Goal: Information Seeking & Learning: Learn about a topic

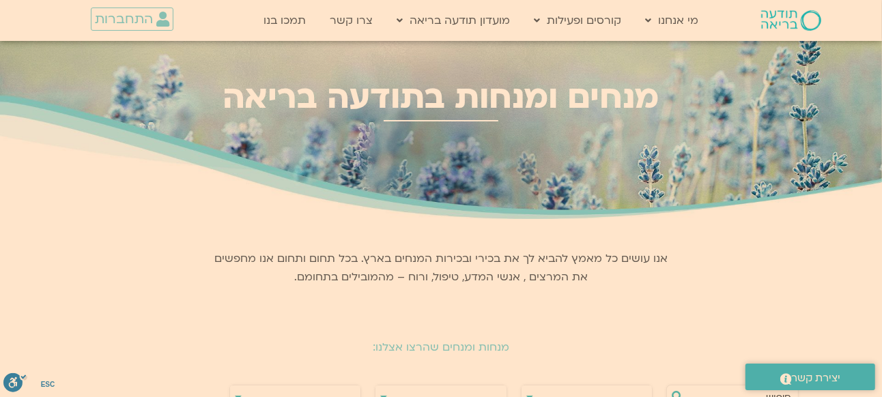
click at [792, 28] on img at bounding box center [791, 20] width 60 height 20
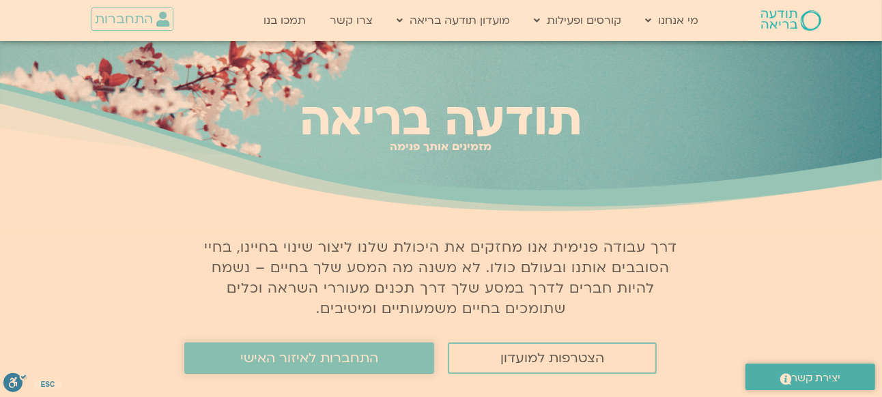
click at [405, 357] on link "התחברות לאיזור האישי" at bounding box center [309, 358] width 250 height 31
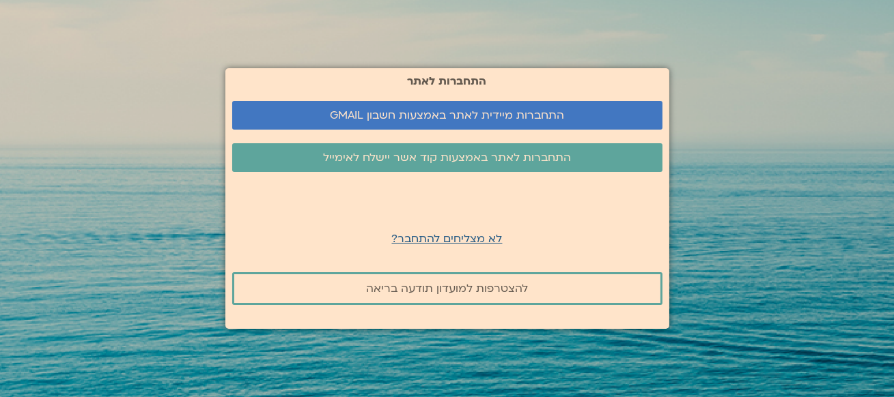
click at [893, 69] on section "התחברות לאתר התחברות מיידית לאתר באמצעות חשבון GMAIL התחברות לאתר באמצעות קוד א…" at bounding box center [447, 198] width 894 height 397
click at [565, 111] on span "התחברות מיידית לאתר באמצעות חשבון GMAIL" at bounding box center [447, 115] width 397 height 12
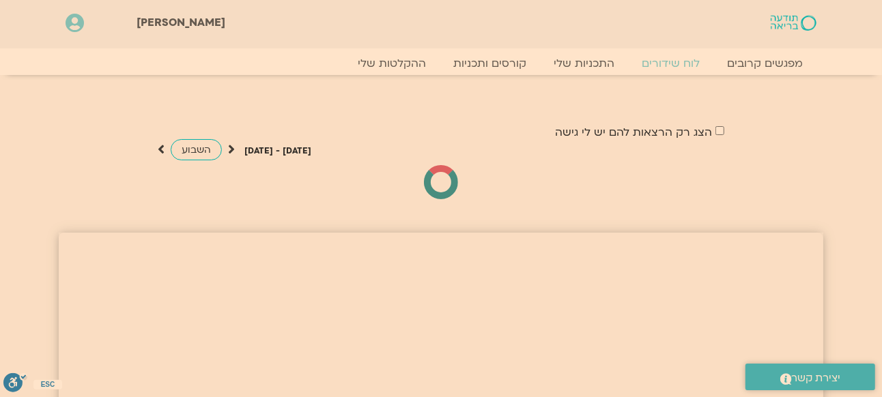
drag, startPoint x: 0, startPoint y: 0, endPoint x: 867, endPoint y: 1, distance: 867.2
click at [415, 55] on link "ההקלטות שלי" at bounding box center [392, 63] width 115 height 16
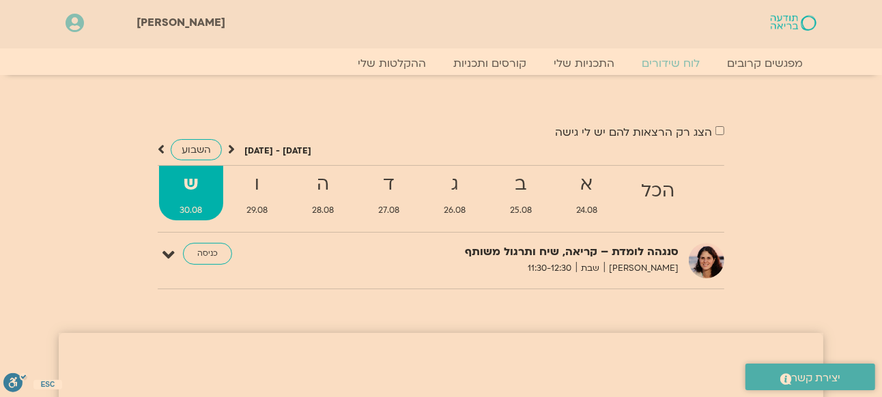
scroll to position [213, 0]
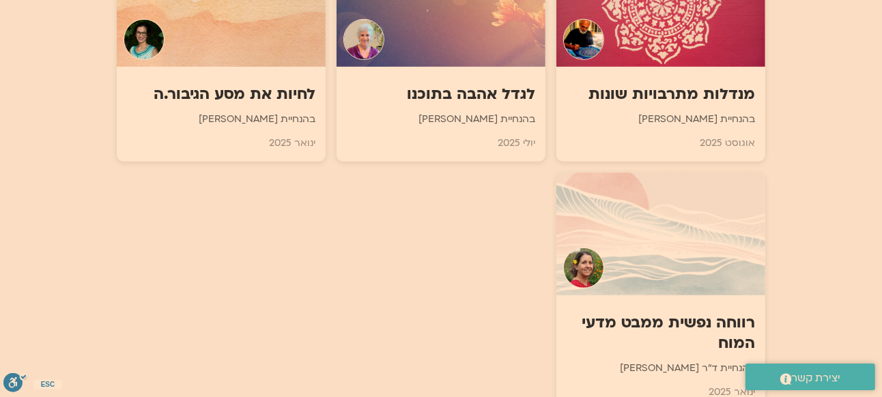
scroll to position [1064, 0]
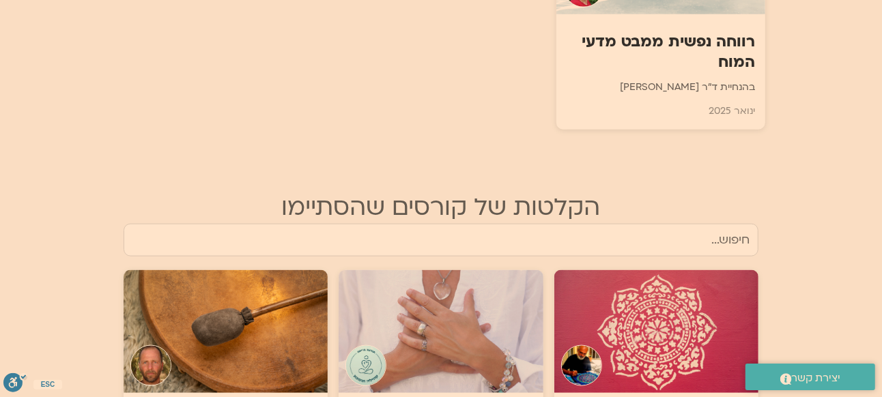
scroll to position [915, 0]
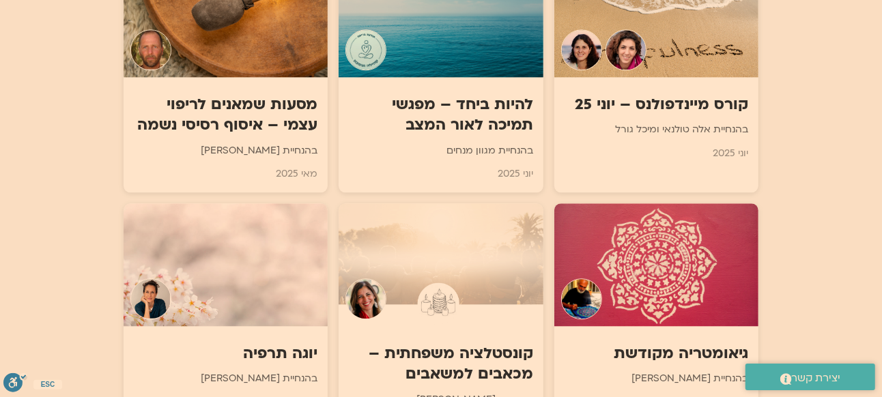
scroll to position [2070, 0]
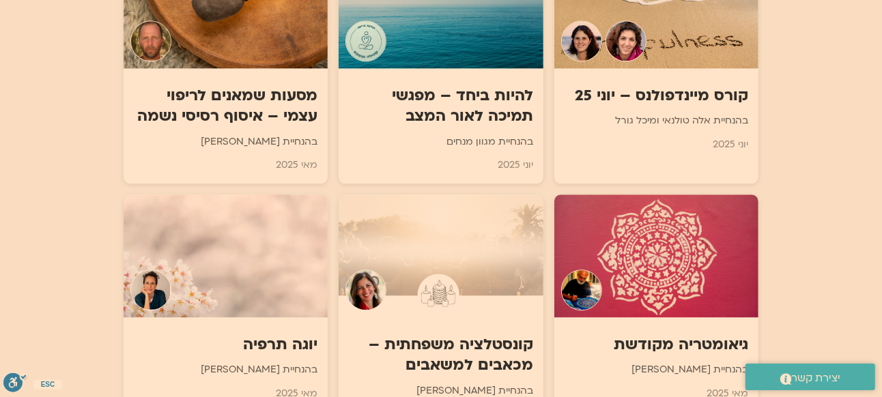
drag, startPoint x: 893, startPoint y: 186, endPoint x: 826, endPoint y: 23, distance: 176.4
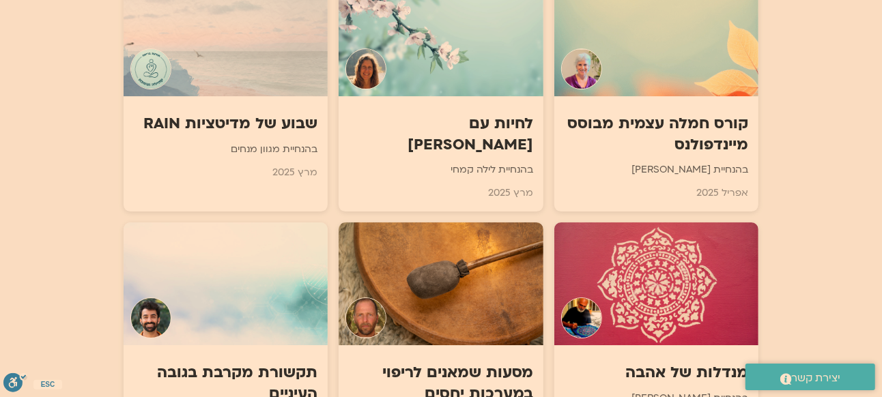
scroll to position [2765, 0]
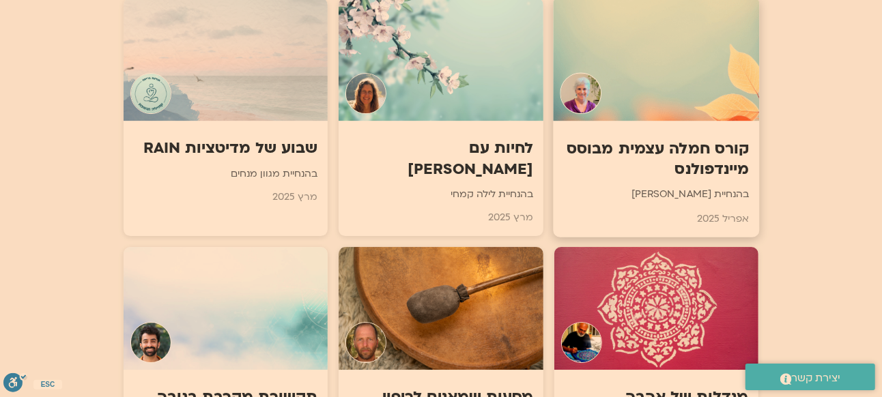
click at [671, 113] on div at bounding box center [656, 59] width 206 height 124
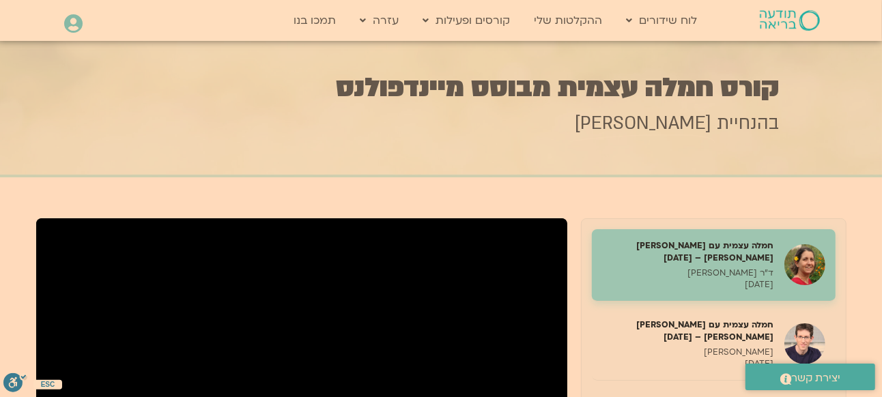
click at [840, 72] on div at bounding box center [441, 109] width 882 height 137
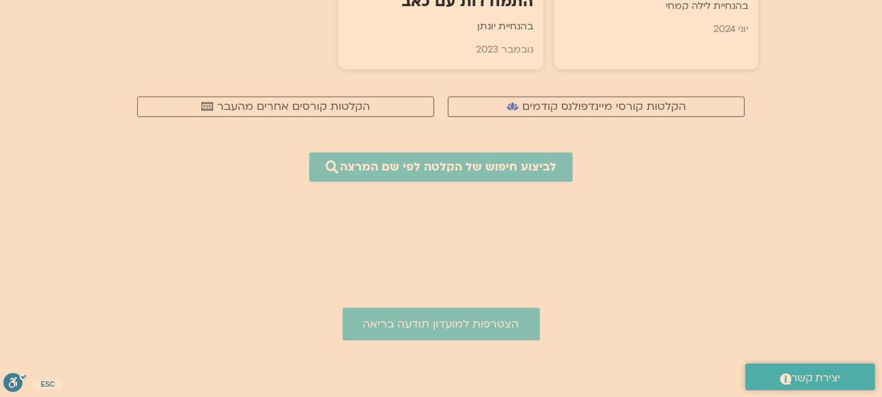
scroll to position [4986, 0]
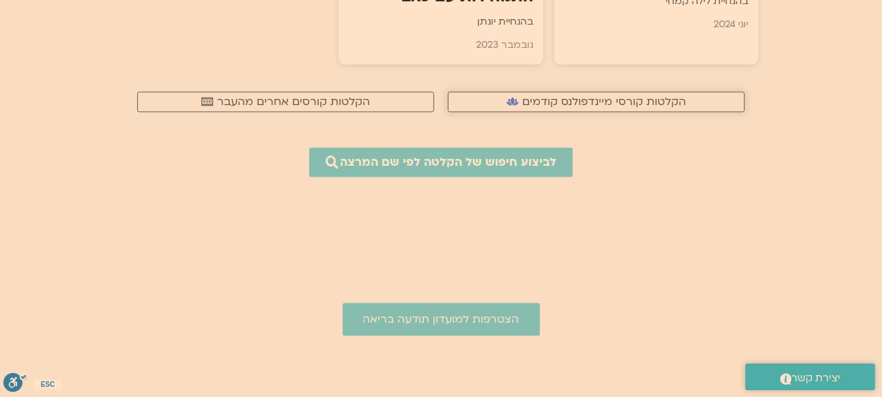
click at [611, 96] on span "הקלטות קורסי מיינדפולנס קודמים" at bounding box center [604, 102] width 164 height 12
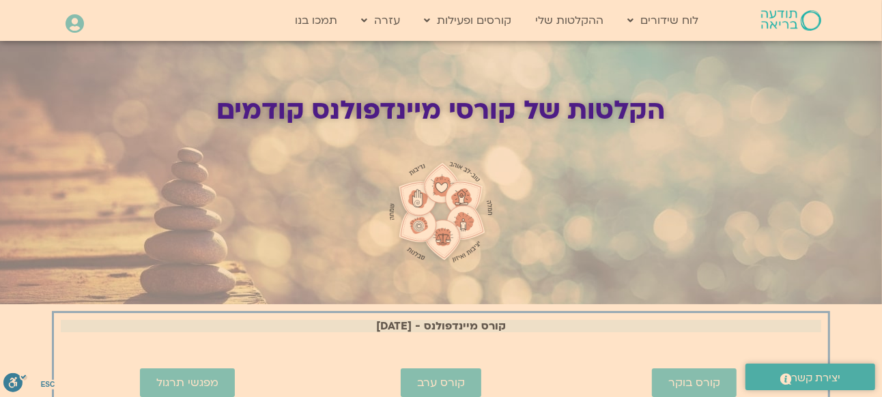
scroll to position [348, 0]
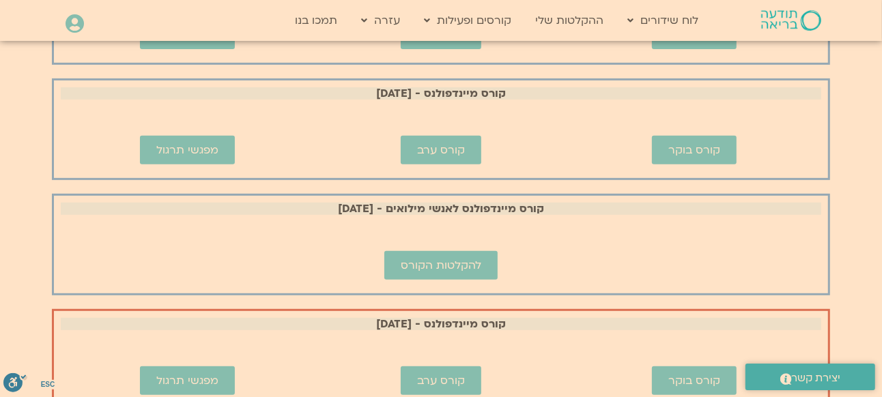
drag, startPoint x: 893, startPoint y: 158, endPoint x: 861, endPoint y: 53, distance: 110.6
click at [171, 375] on span "מפגשי תרגול" at bounding box center [187, 381] width 62 height 12
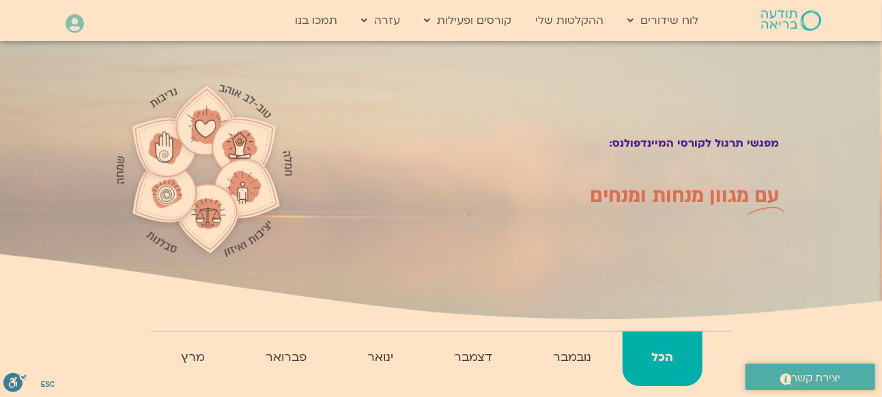
scroll to position [348, 0]
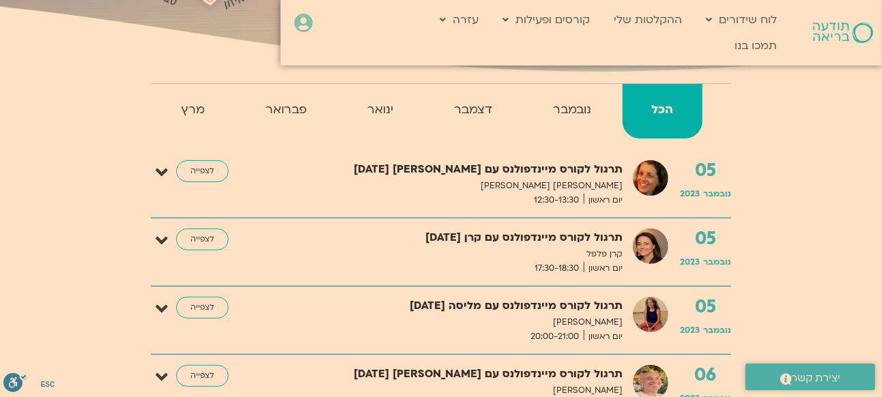
scroll to position [249, 0]
